Goal: Task Accomplishment & Management: Manage account settings

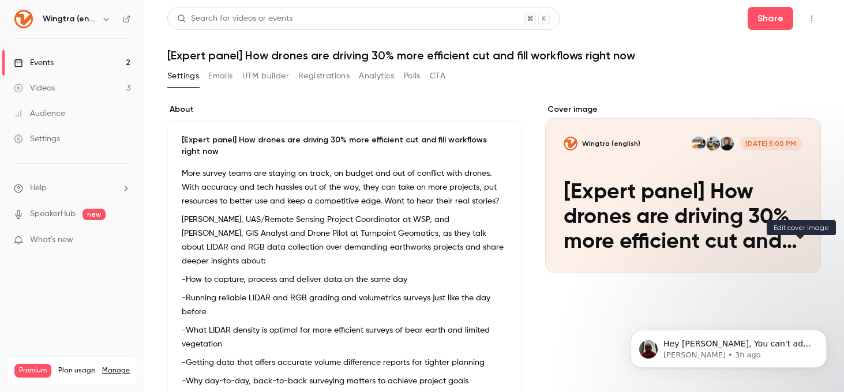
click at [802, 252] on icon "Cover image" at bounding box center [800, 253] width 8 height 8
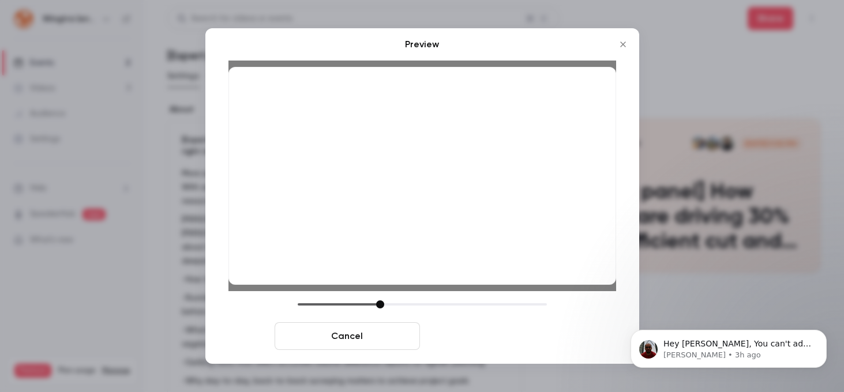
click at [531, 334] on button "Save cover" at bounding box center [497, 337] width 145 height 28
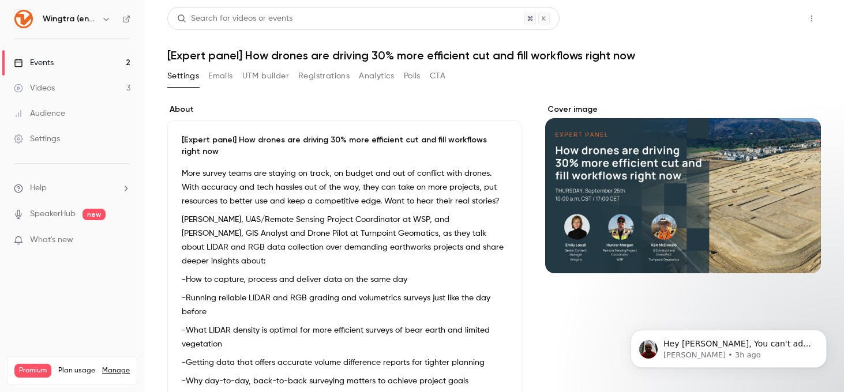
click at [769, 23] on button "Share" at bounding box center [771, 18] width 46 height 23
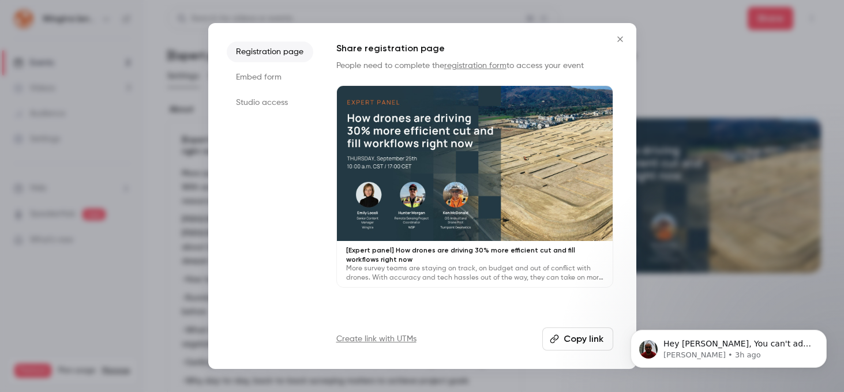
click at [569, 338] on button "Copy link" at bounding box center [577, 339] width 71 height 23
click at [622, 39] on icon "Close" at bounding box center [620, 39] width 14 height 9
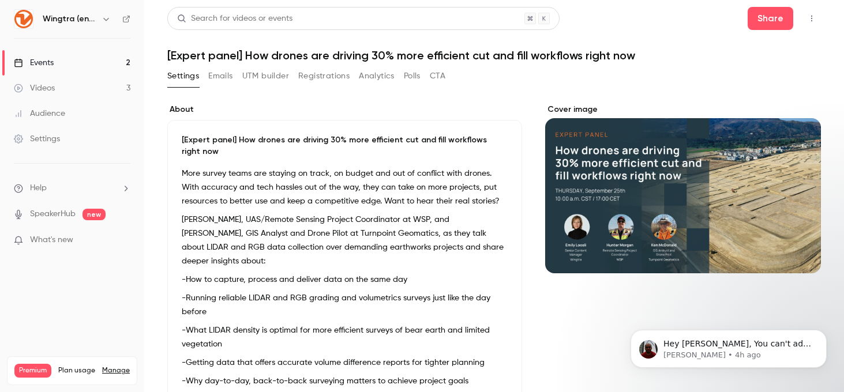
click at [303, 235] on p "[PERSON_NAME], UAS/Remote Sensing Project Coordinator at WSP, and [PERSON_NAME]…" at bounding box center [345, 240] width 326 height 55
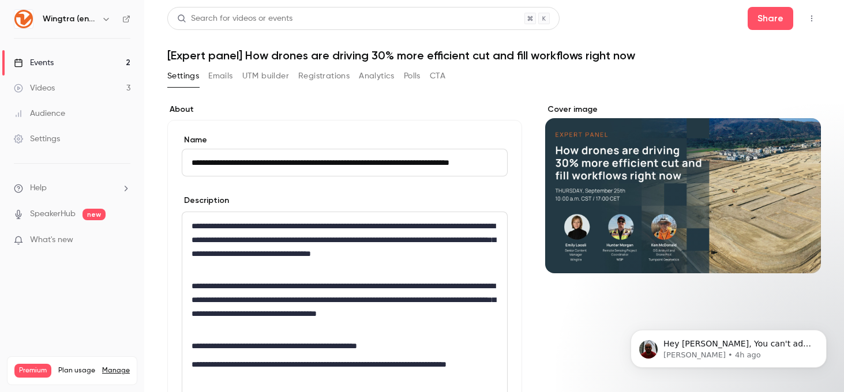
click at [338, 162] on input "**********" at bounding box center [345, 163] width 326 height 28
drag, startPoint x: 348, startPoint y: 164, endPoint x: 339, endPoint y: 164, distance: 9.2
click at [339, 164] on input "**********" at bounding box center [345, 163] width 326 height 28
type input "**********"
click at [339, 56] on h1 "[Expert panel] How drones are driving 30% more efficient cut and fill workflows…" at bounding box center [494, 55] width 654 height 14
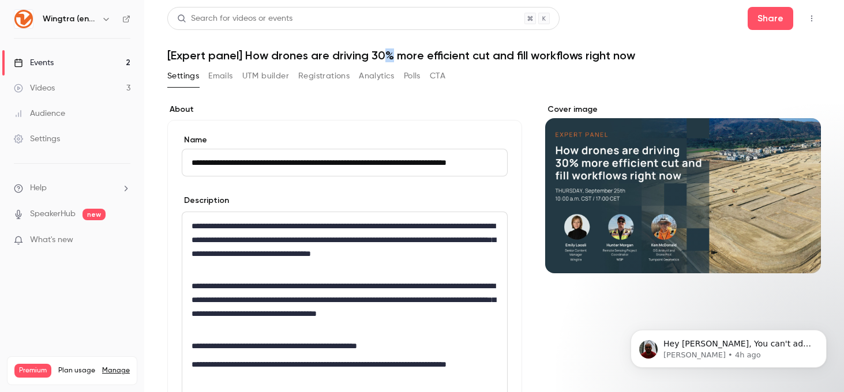
click at [392, 57] on h1 "[Expert panel] How drones are driving 30% more efficient cut and fill workflows…" at bounding box center [494, 55] width 654 height 14
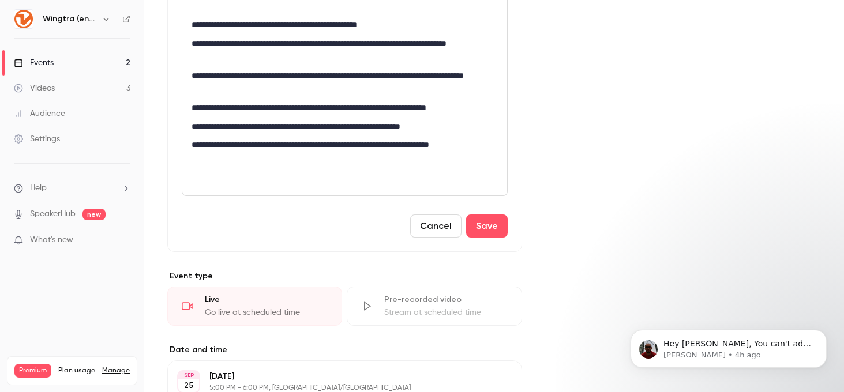
scroll to position [366, 0]
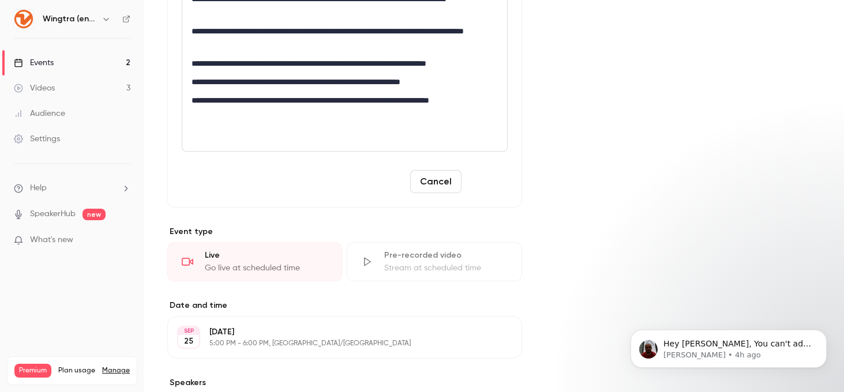
click at [483, 190] on button "Save" at bounding box center [487, 181] width 42 height 23
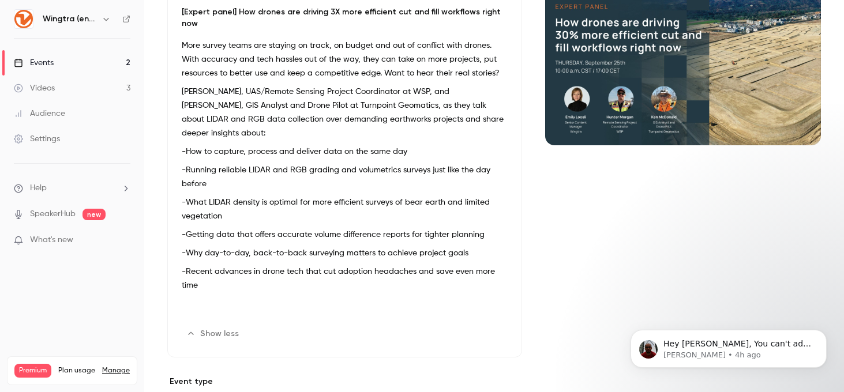
scroll to position [0, 0]
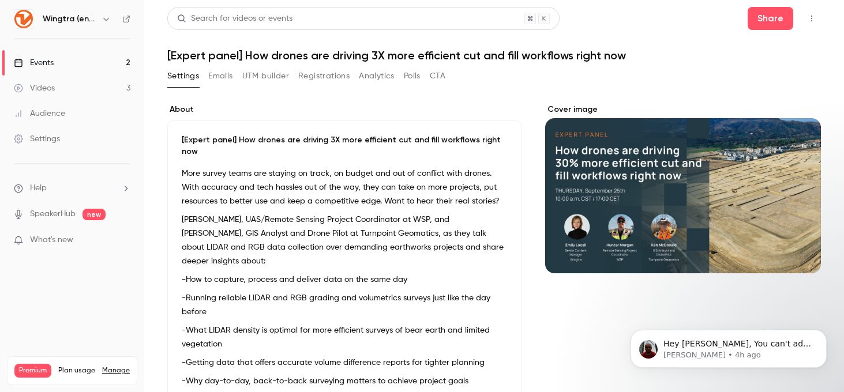
click at [312, 51] on h1 "[Expert panel] How drones are driving 3X more efficient cut and fill workflows …" at bounding box center [494, 55] width 654 height 14
click at [55, 63] on link "Events 2" at bounding box center [72, 62] width 144 height 25
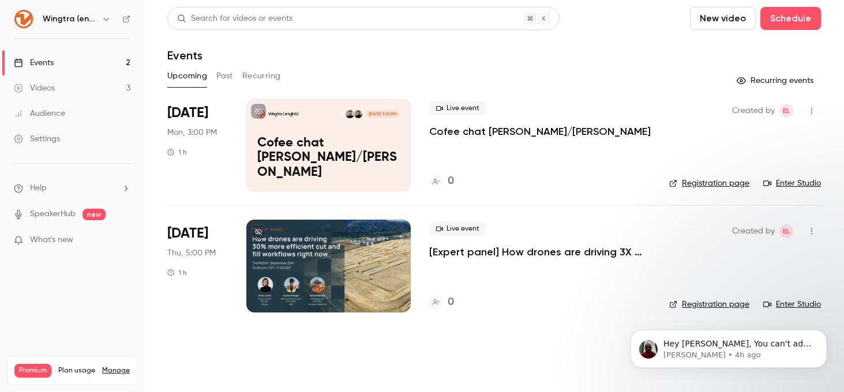
click at [646, 252] on p "[Expert panel] How drones are driving 3X more efficient cut and fill workflows …" at bounding box center [540, 252] width 222 height 14
